Goal: Information Seeking & Learning: Learn about a topic

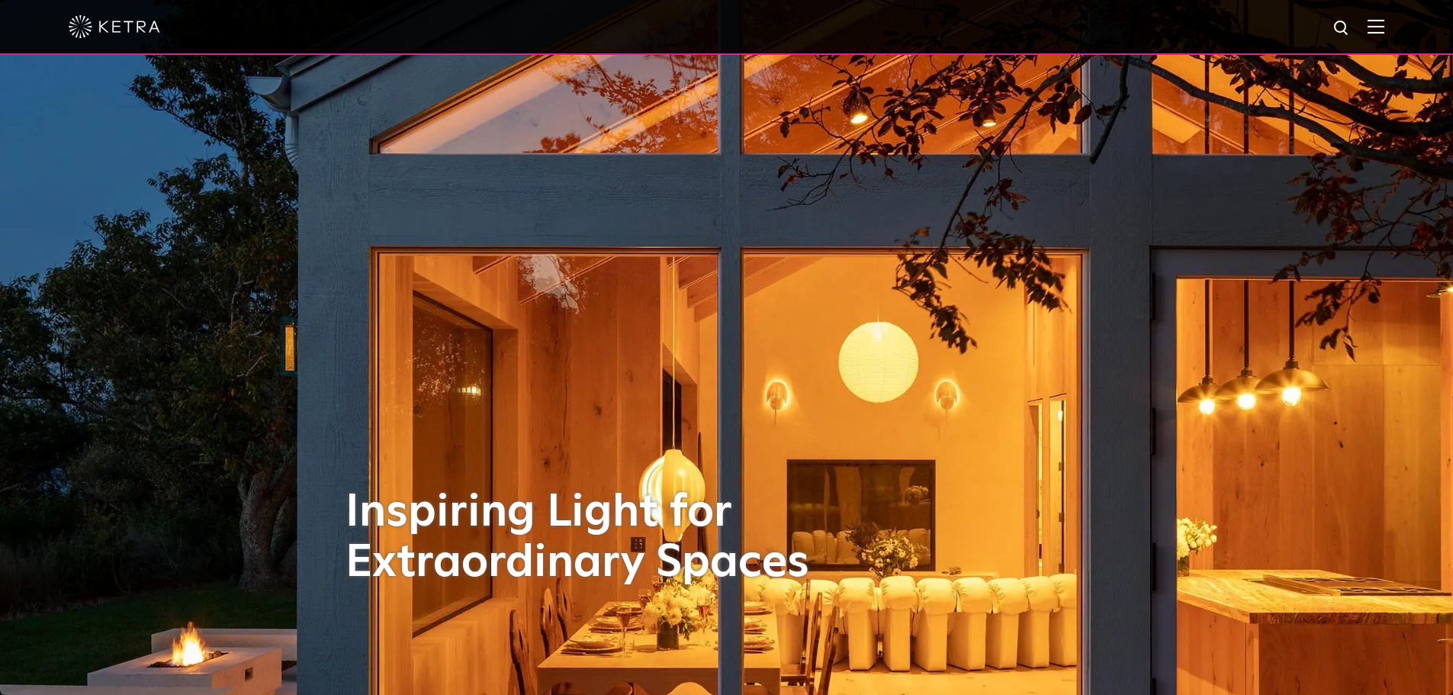
click at [1382, 31] on img at bounding box center [1376, 26] width 17 height 14
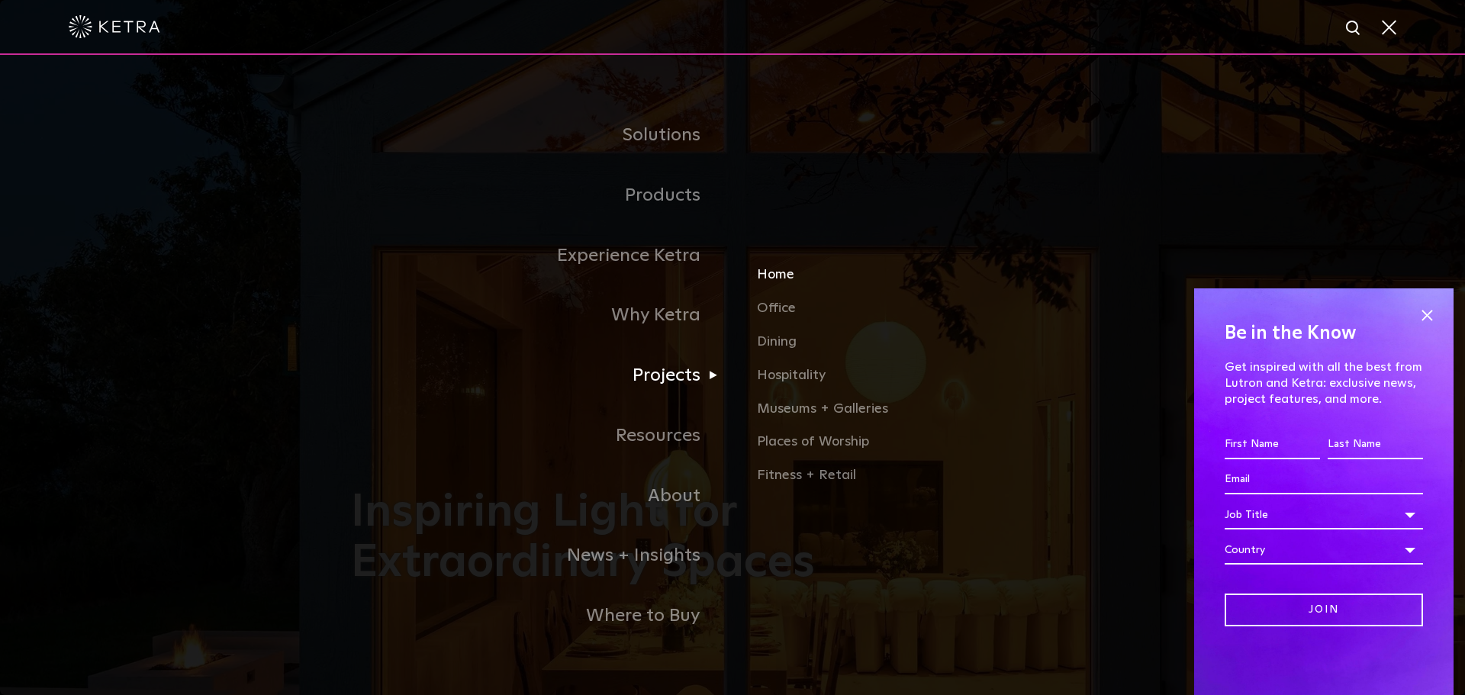
click at [784, 269] on link "Home" at bounding box center [935, 282] width 357 height 34
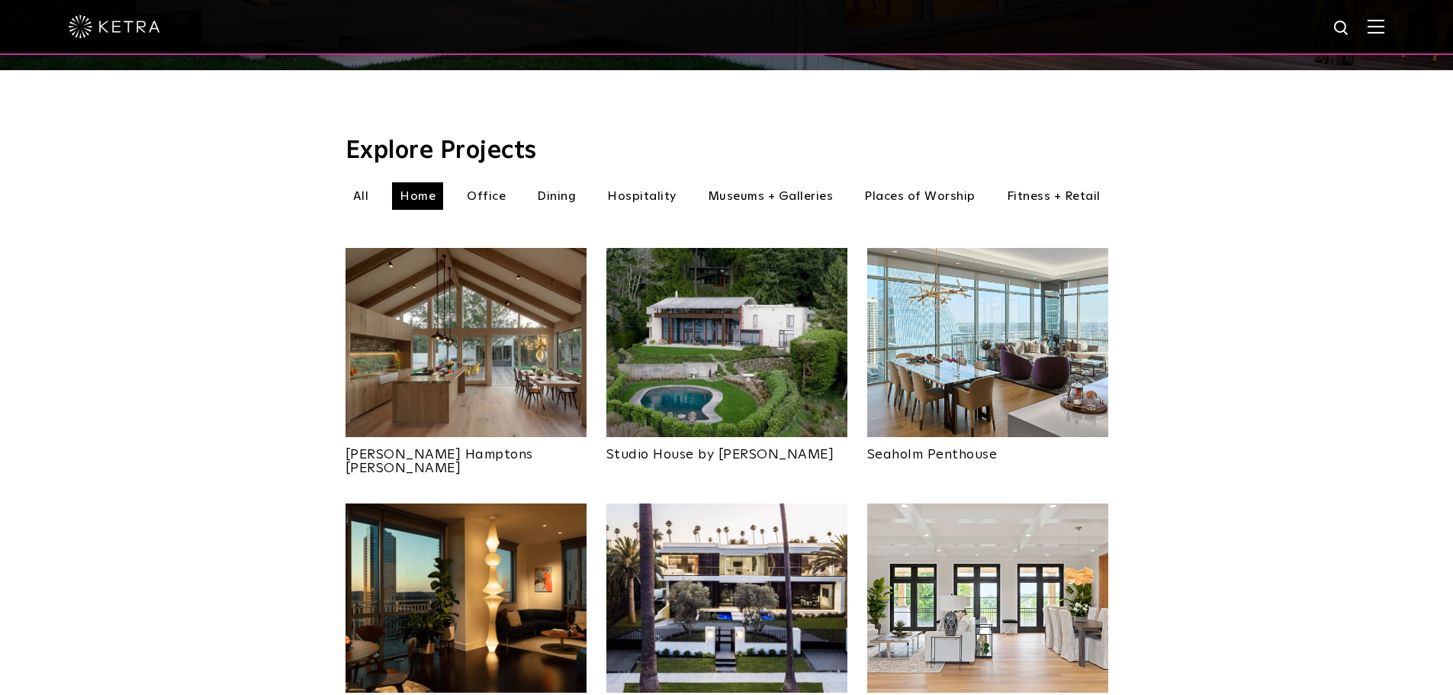
scroll to position [763, 0]
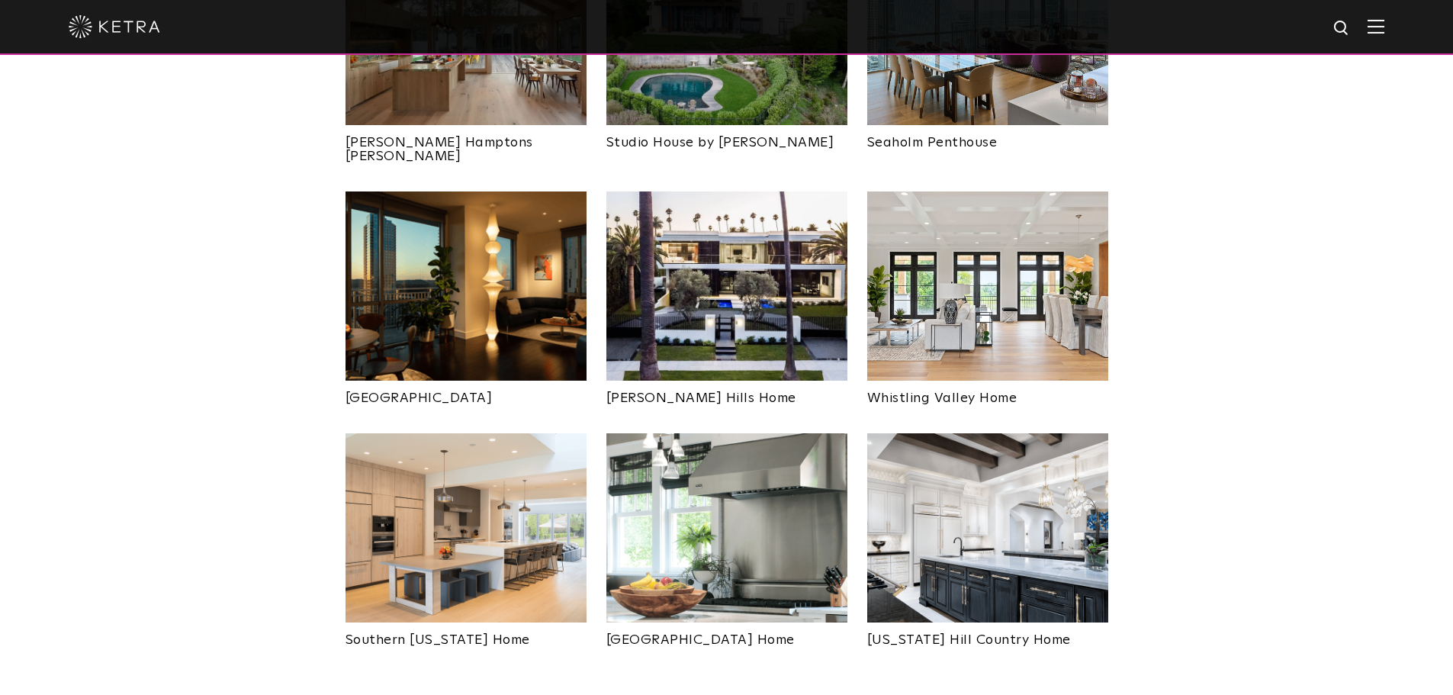
click at [718, 287] on img at bounding box center [726, 285] width 241 height 189
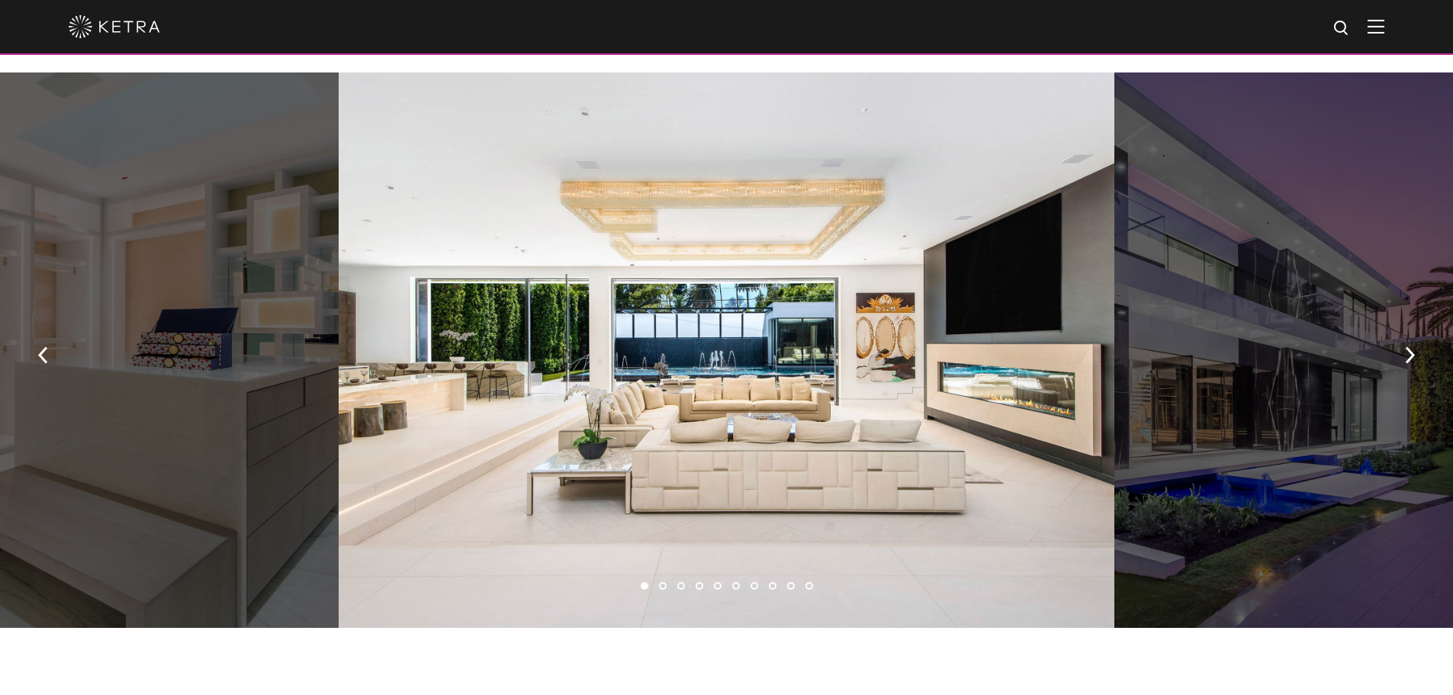
scroll to position [992, 0]
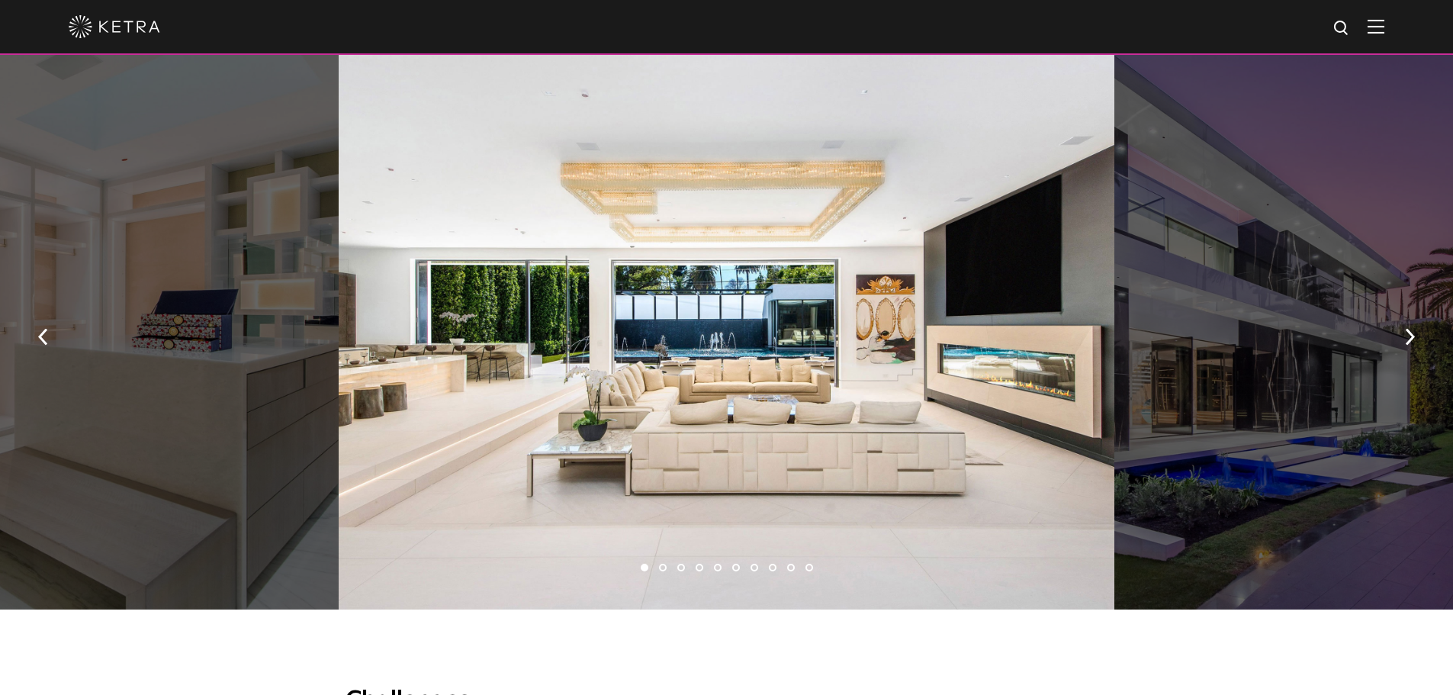
click at [1431, 310] on div at bounding box center [1307, 332] width 387 height 556
click at [1407, 340] on img "button" at bounding box center [1410, 336] width 10 height 17
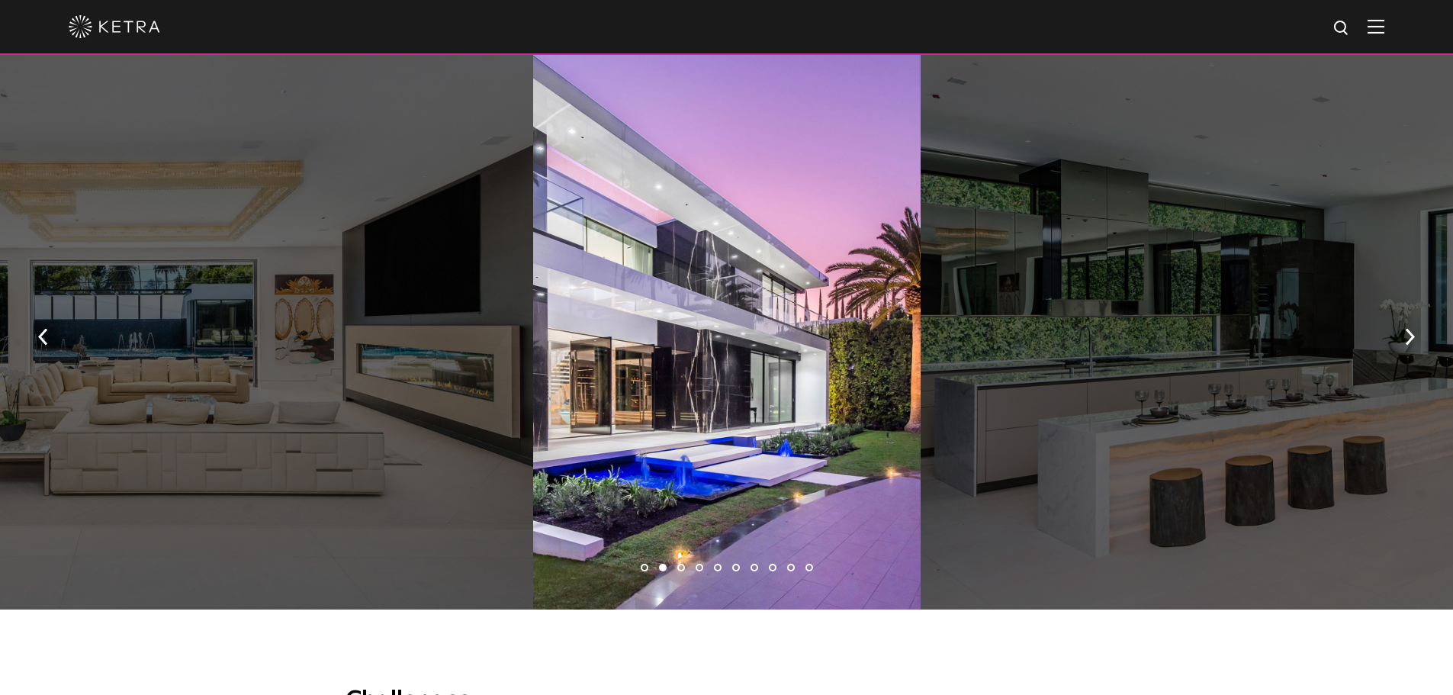
click at [667, 341] on div at bounding box center [726, 332] width 387 height 556
click at [802, 34] on div at bounding box center [727, 26] width 1316 height 53
click at [844, 24] on div at bounding box center [727, 26] width 1316 height 53
